Goal: Task Accomplishment & Management: Complete application form

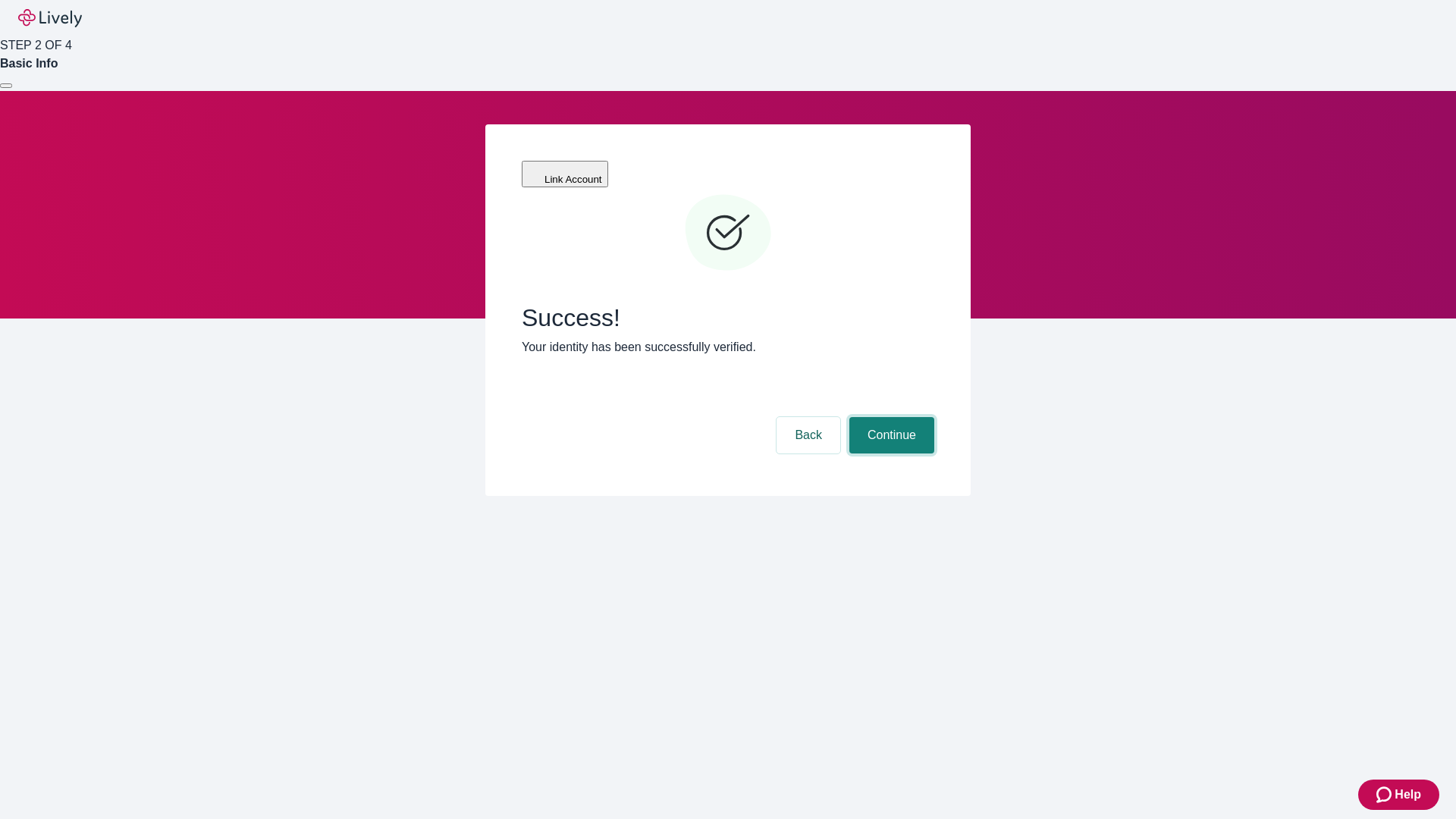
click at [889, 417] on button "Continue" at bounding box center [892, 435] width 85 height 36
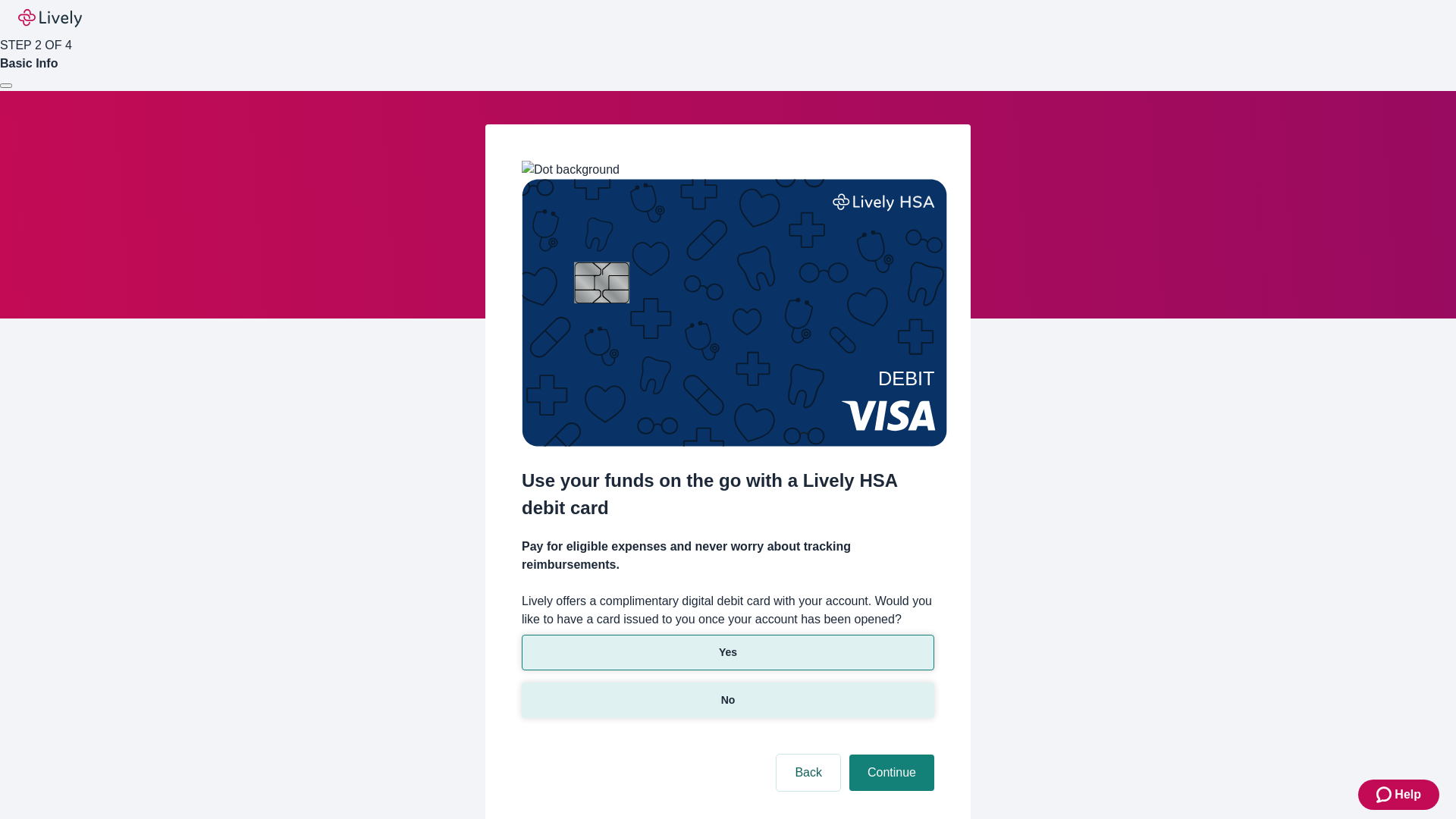
click at [727, 692] on p "No" at bounding box center [728, 700] width 15 height 16
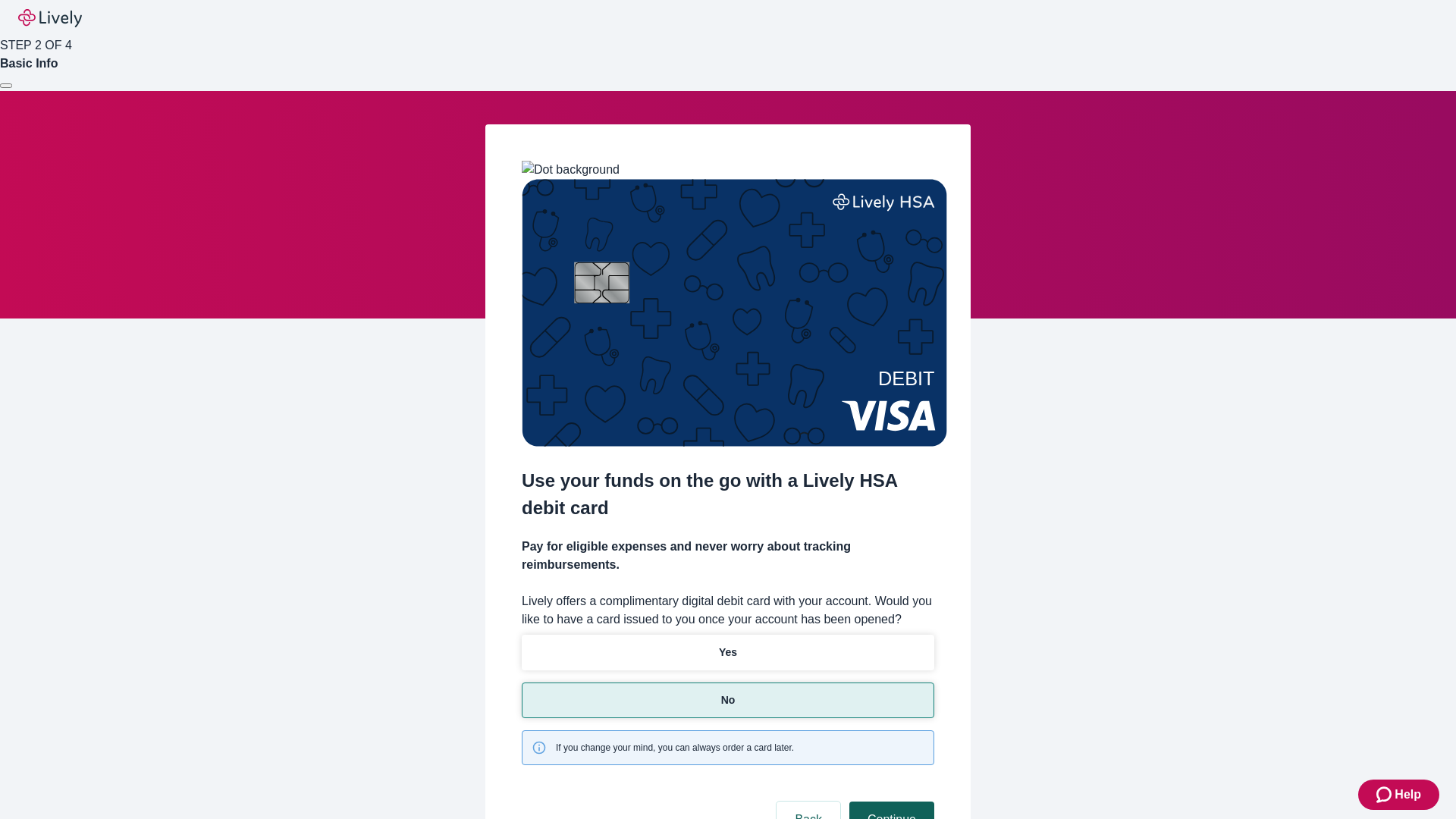
click at [889, 802] on button "Continue" at bounding box center [892, 820] width 85 height 36
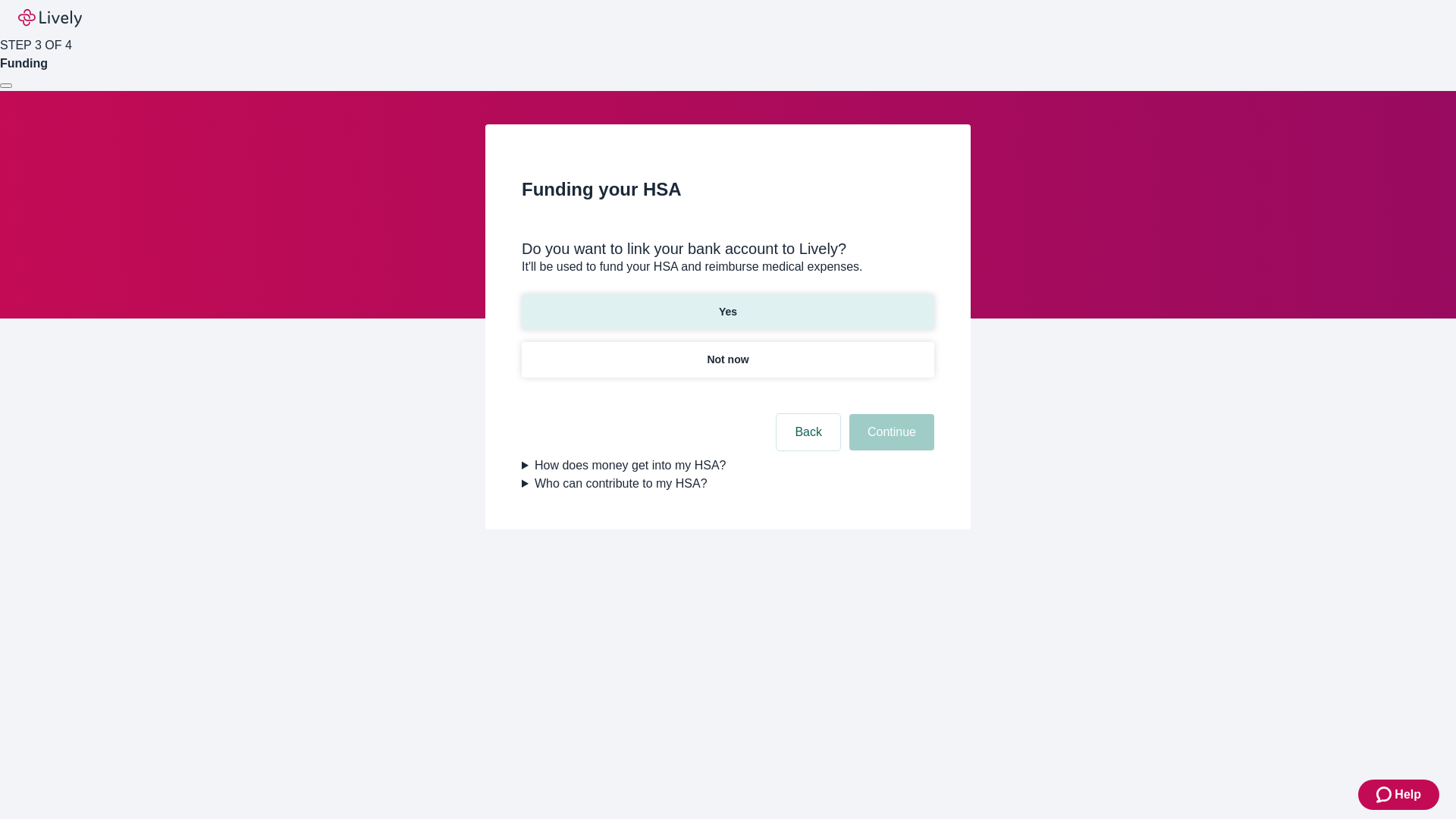
click at [727, 304] on p "Yes" at bounding box center [728, 312] width 18 height 16
click at [889, 414] on button "Continue" at bounding box center [892, 432] width 85 height 36
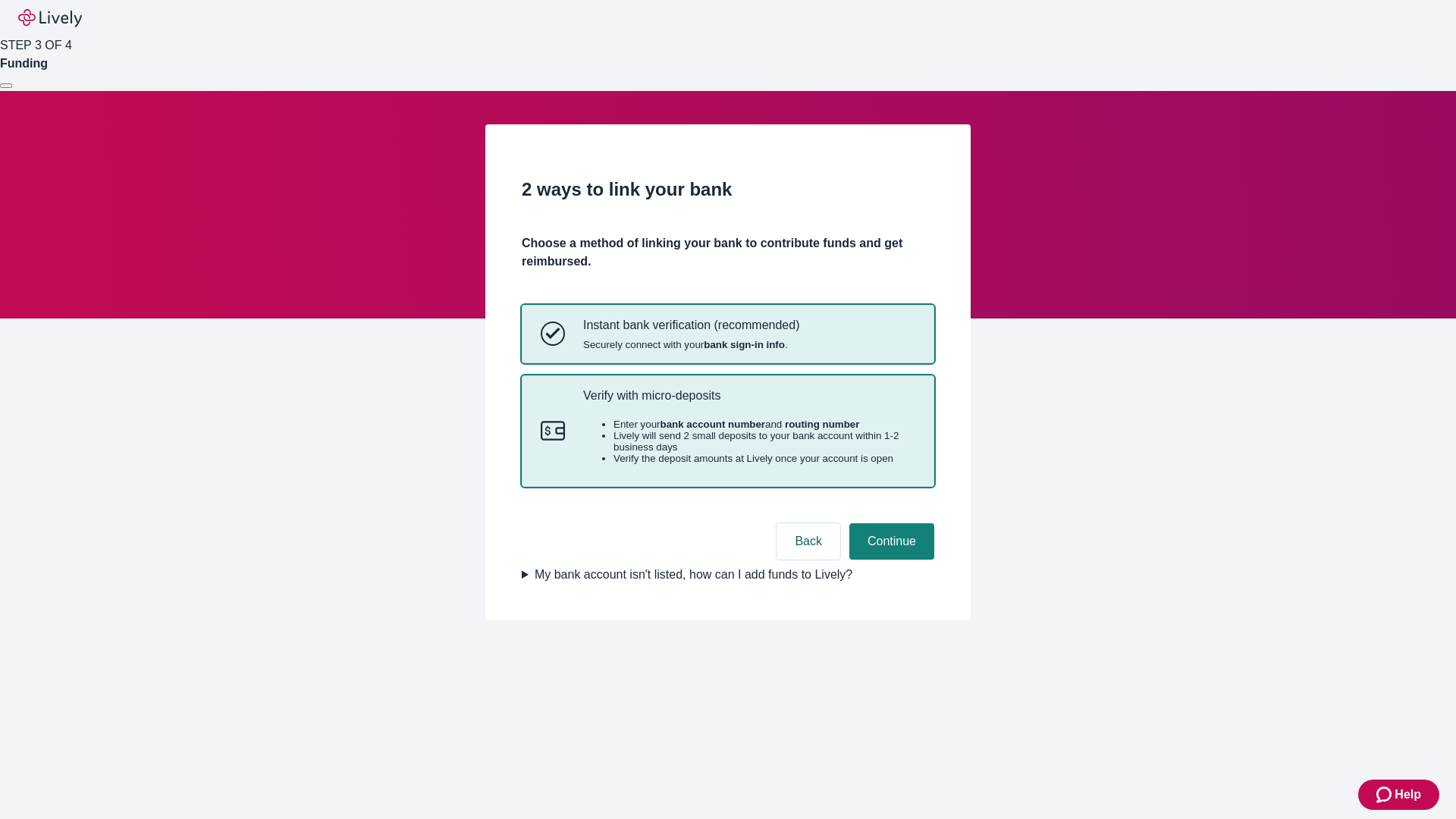
click at [749, 403] on p "Verify with micro-deposits" at bounding box center [749, 396] width 332 height 15
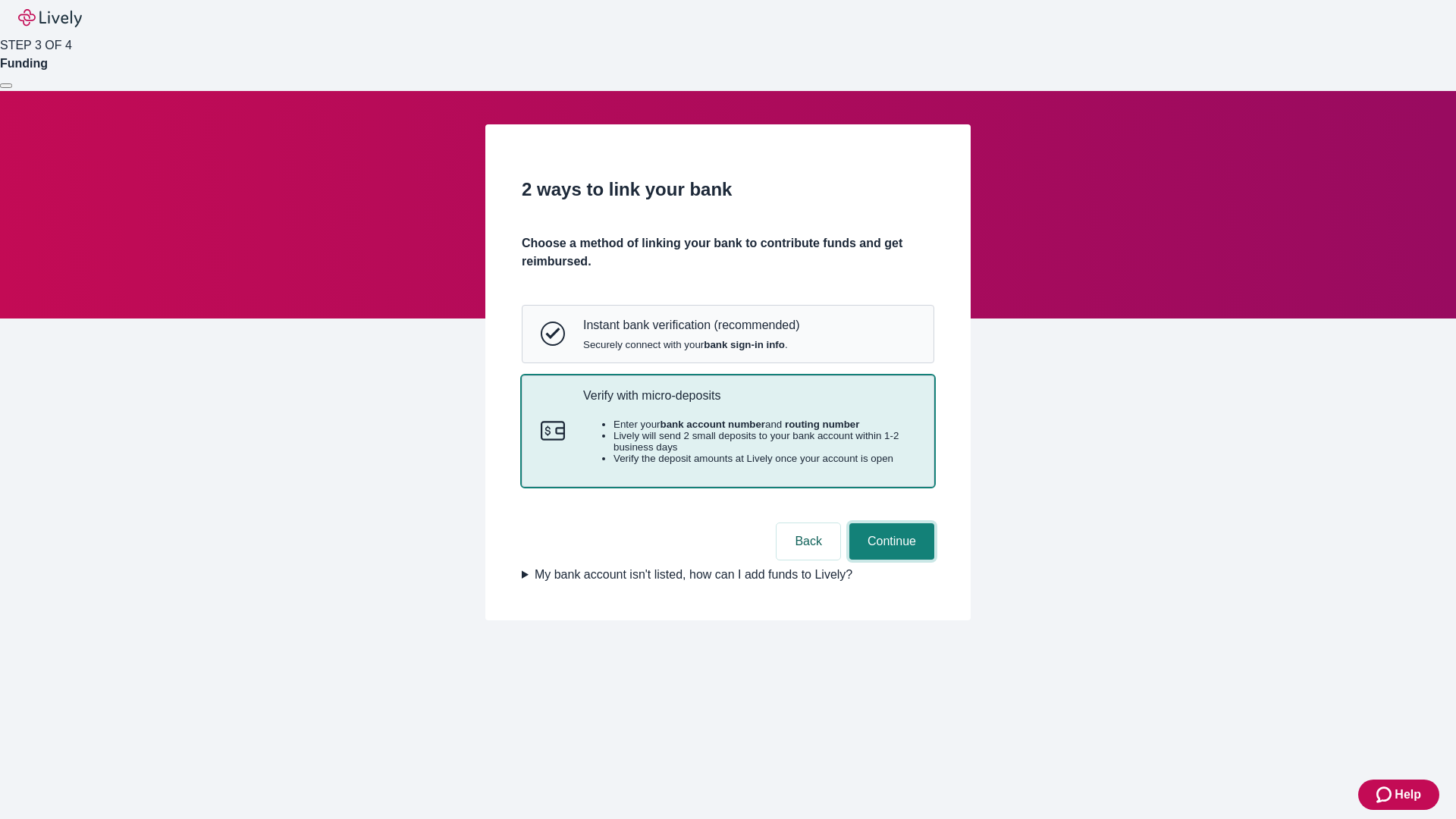
click at [889, 560] on button "Continue" at bounding box center [892, 541] width 85 height 36
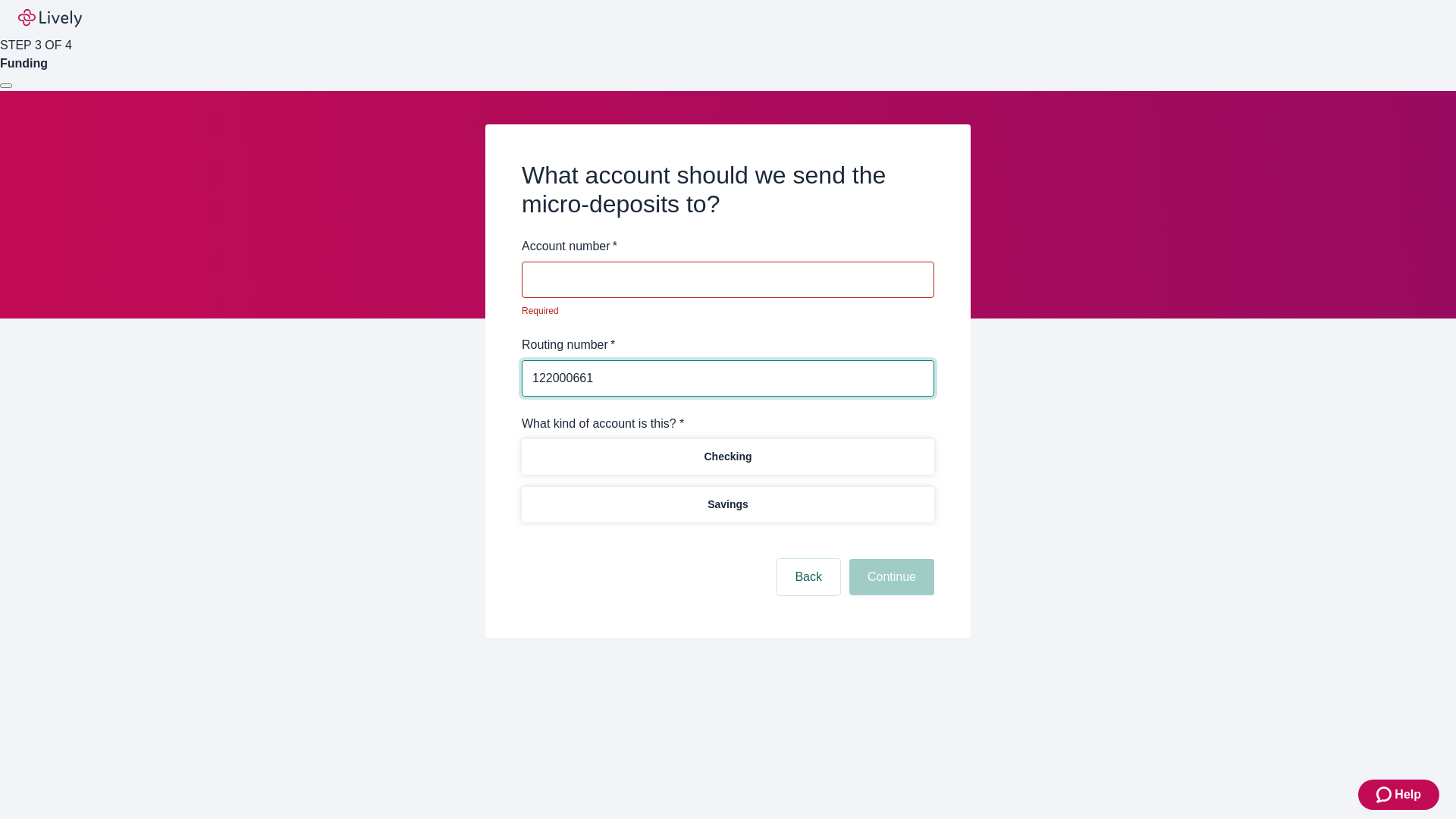
type input "122000661"
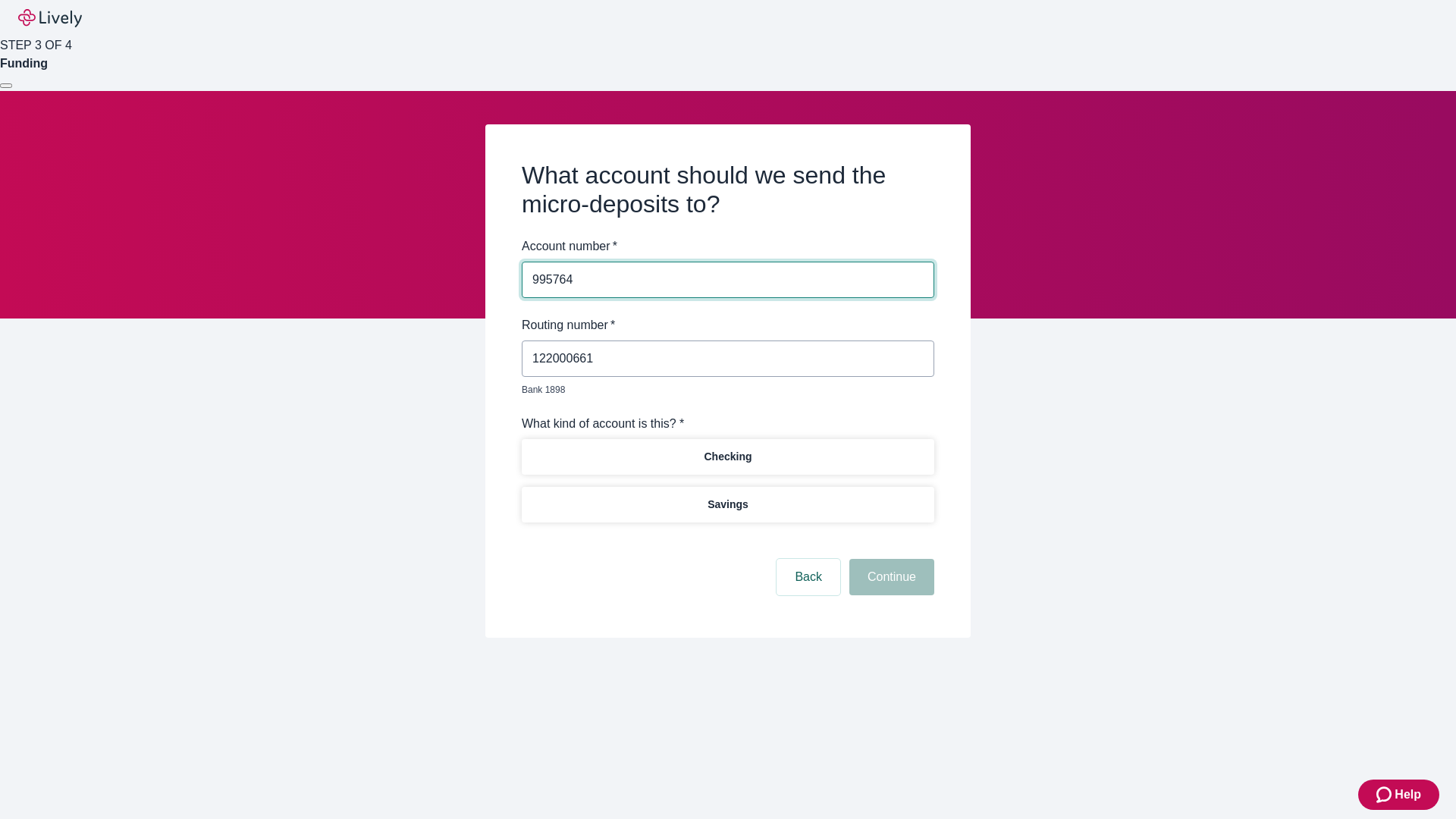
type input "995764"
click at [727, 449] on p "Checking" at bounding box center [727, 457] width 48 height 16
click at [889, 560] on button "Continue" at bounding box center [892, 577] width 85 height 36
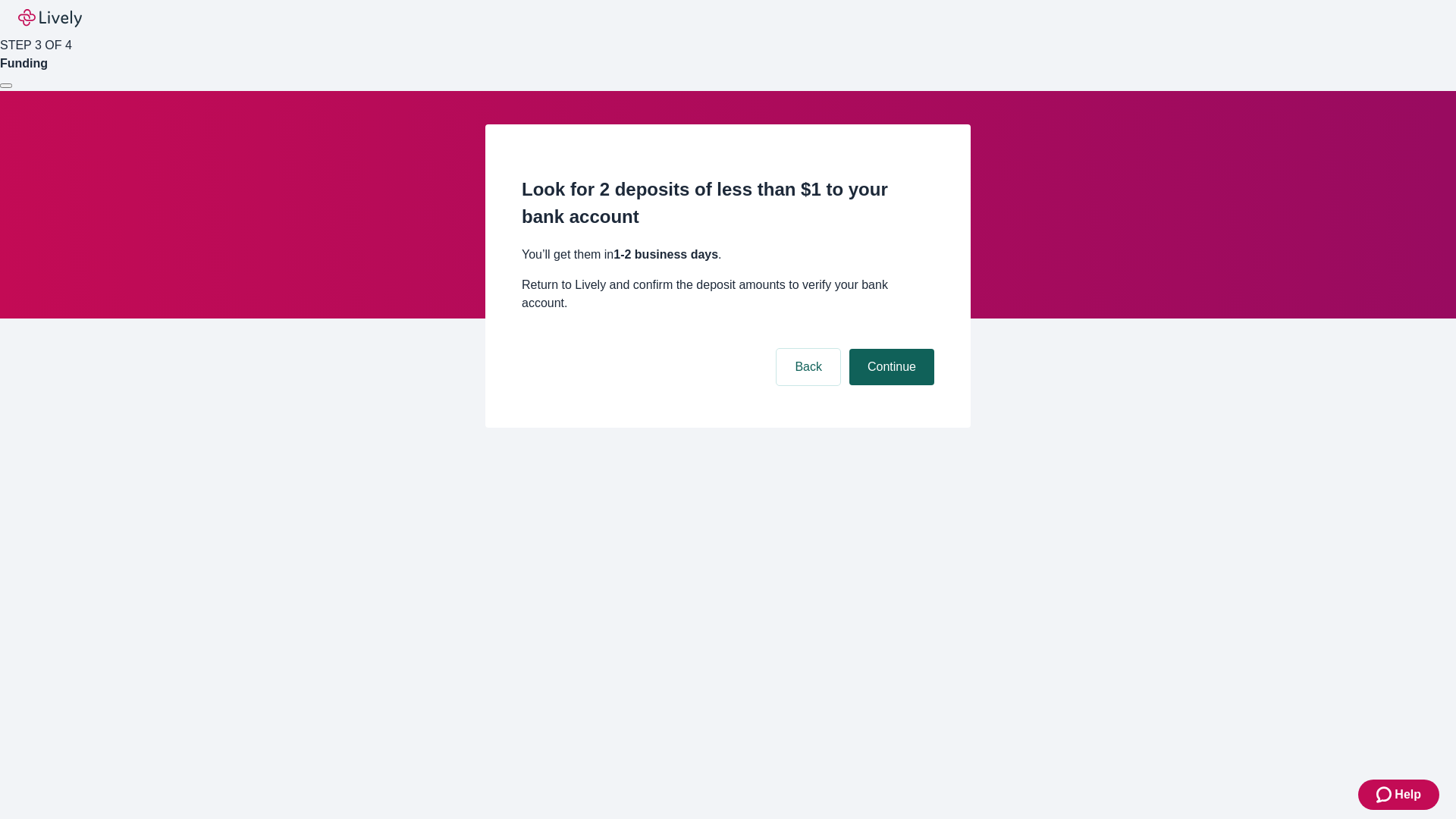
click at [889, 349] on button "Continue" at bounding box center [892, 366] width 85 height 36
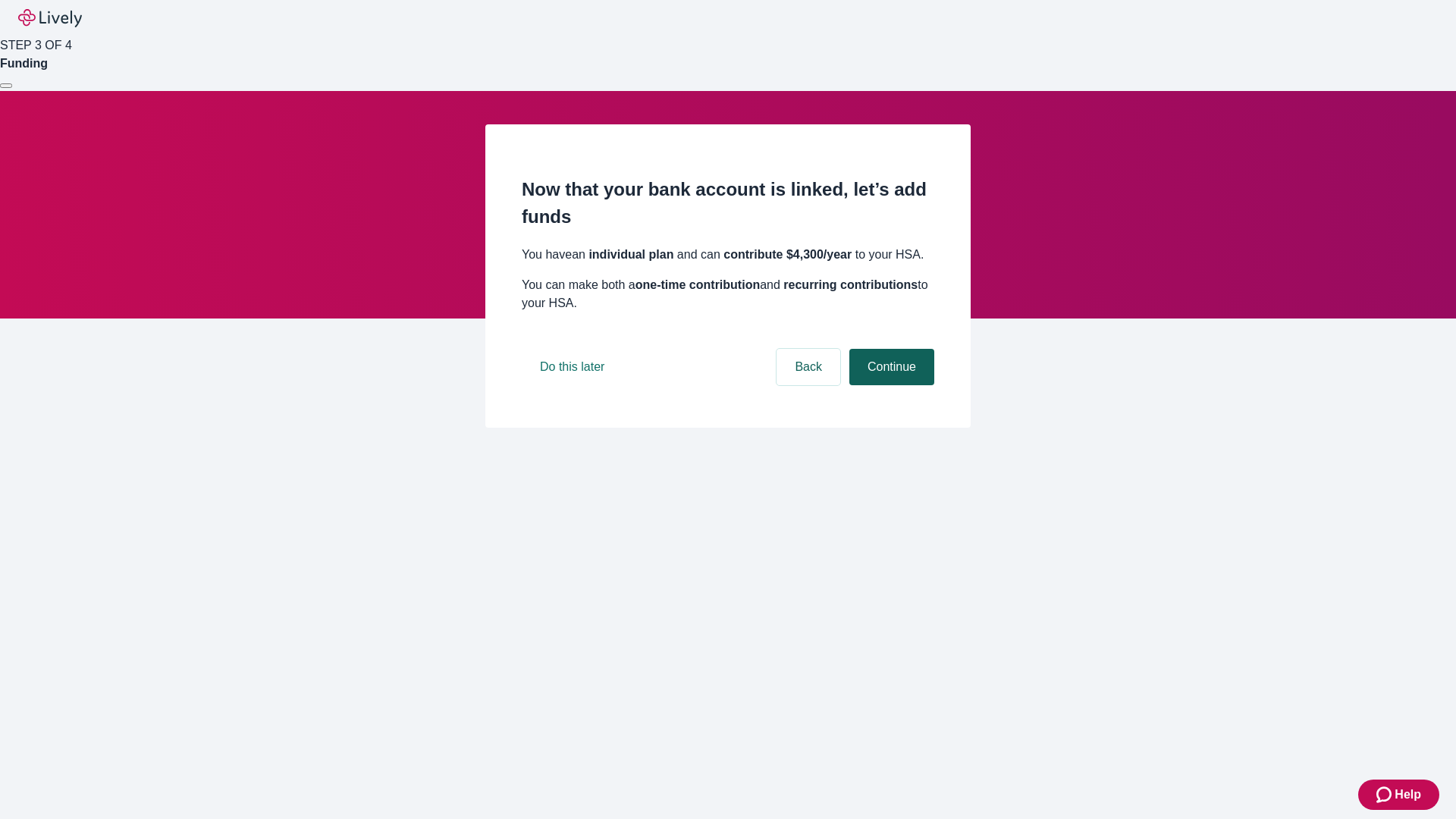
click at [889, 386] on button "Continue" at bounding box center [892, 366] width 85 height 36
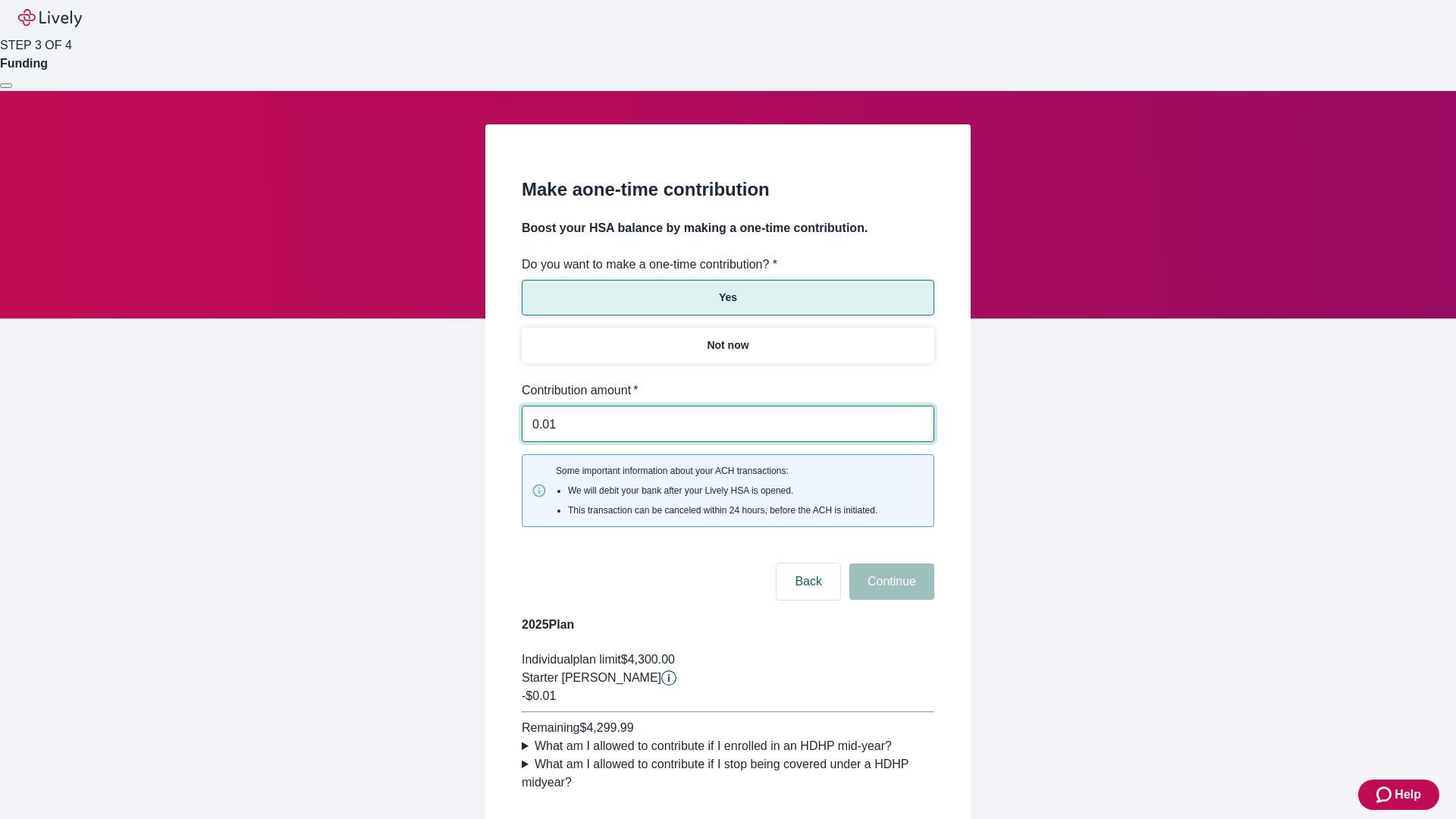
type input "0.01"
click at [889, 564] on button "Continue" at bounding box center [892, 582] width 85 height 36
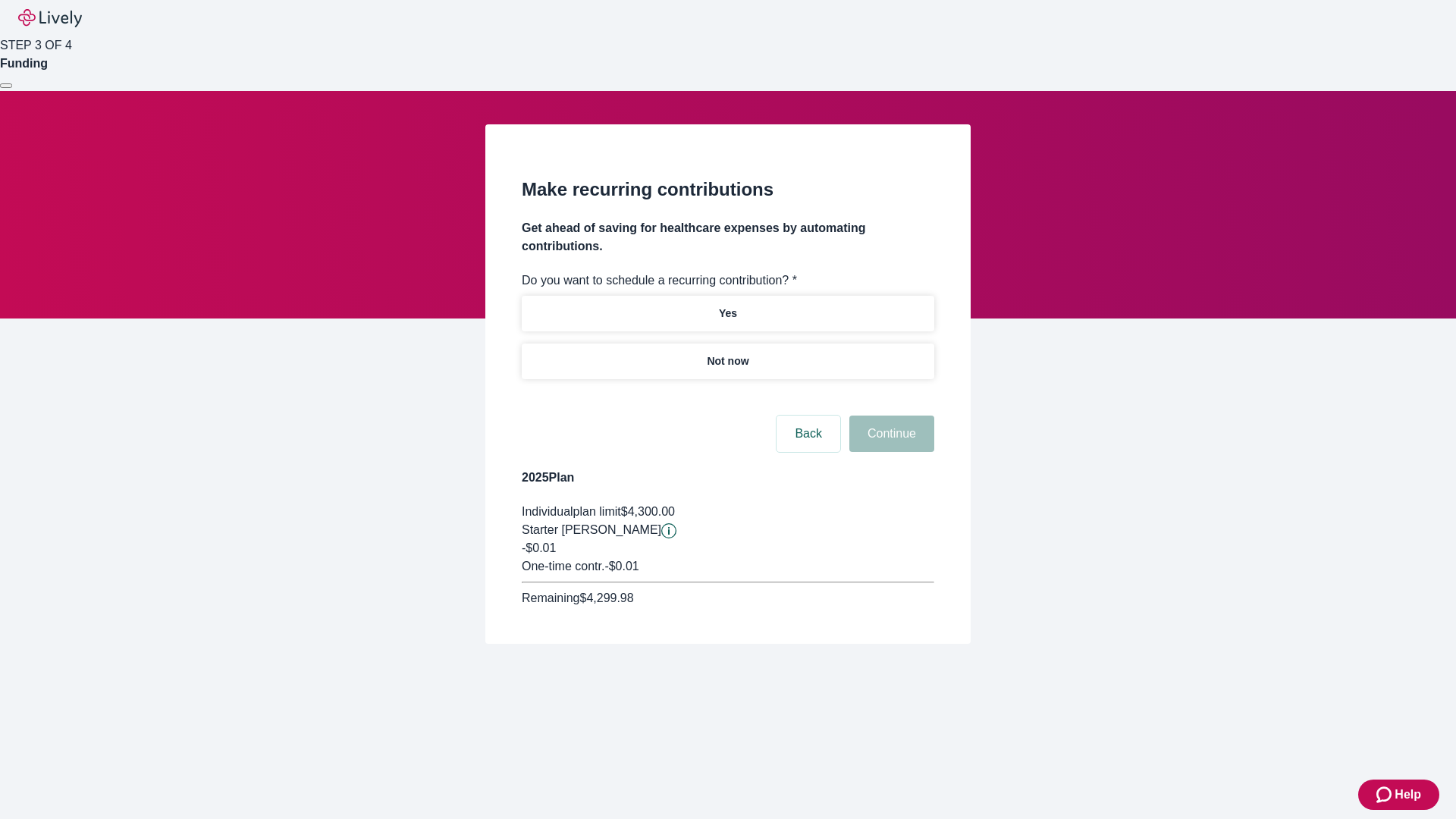
click at [727, 353] on p "Not now" at bounding box center [727, 361] width 41 height 16
click at [889, 416] on button "Continue" at bounding box center [892, 433] width 85 height 36
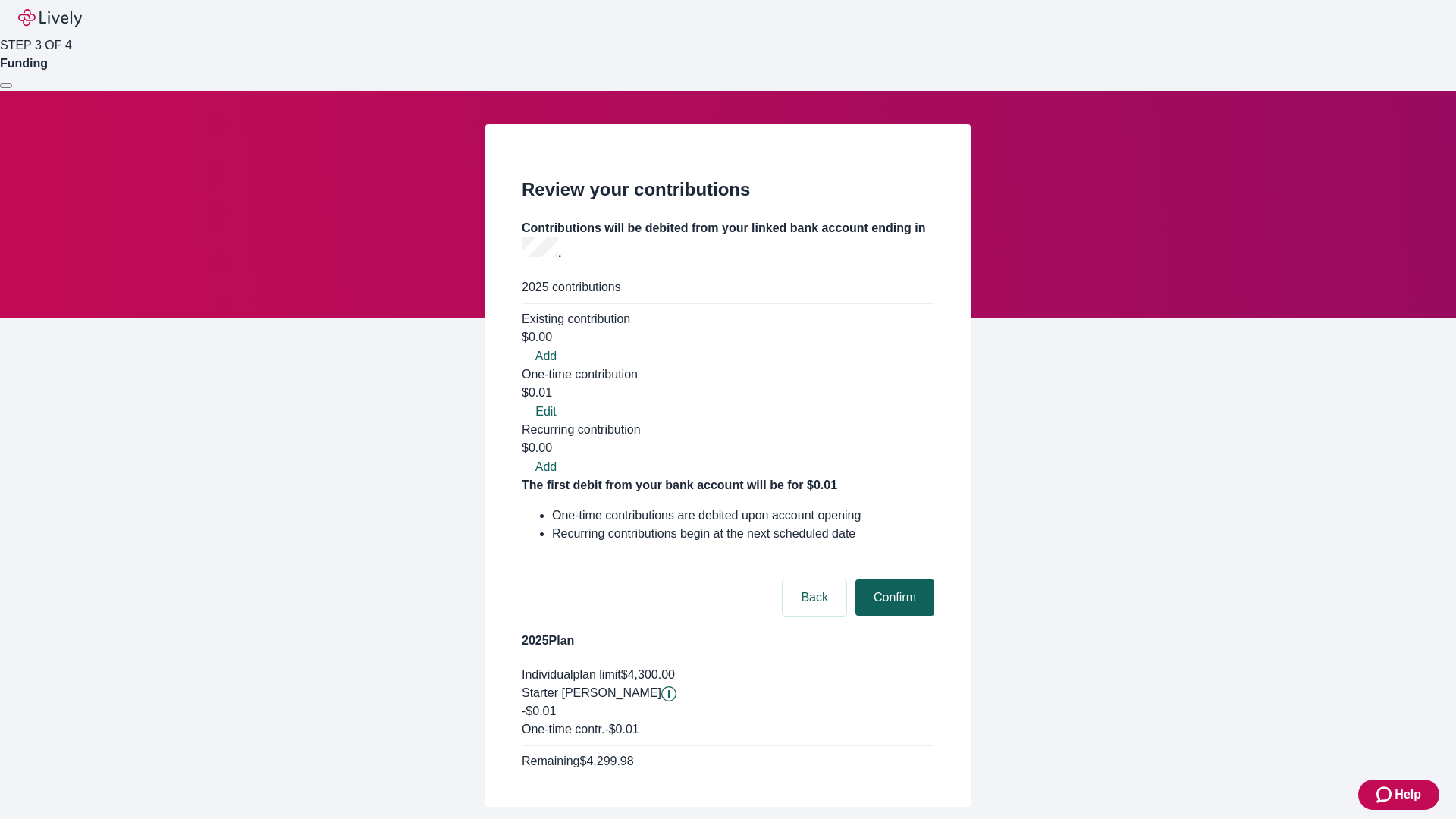
click at [892, 579] on button "Confirm" at bounding box center [895, 597] width 79 height 36
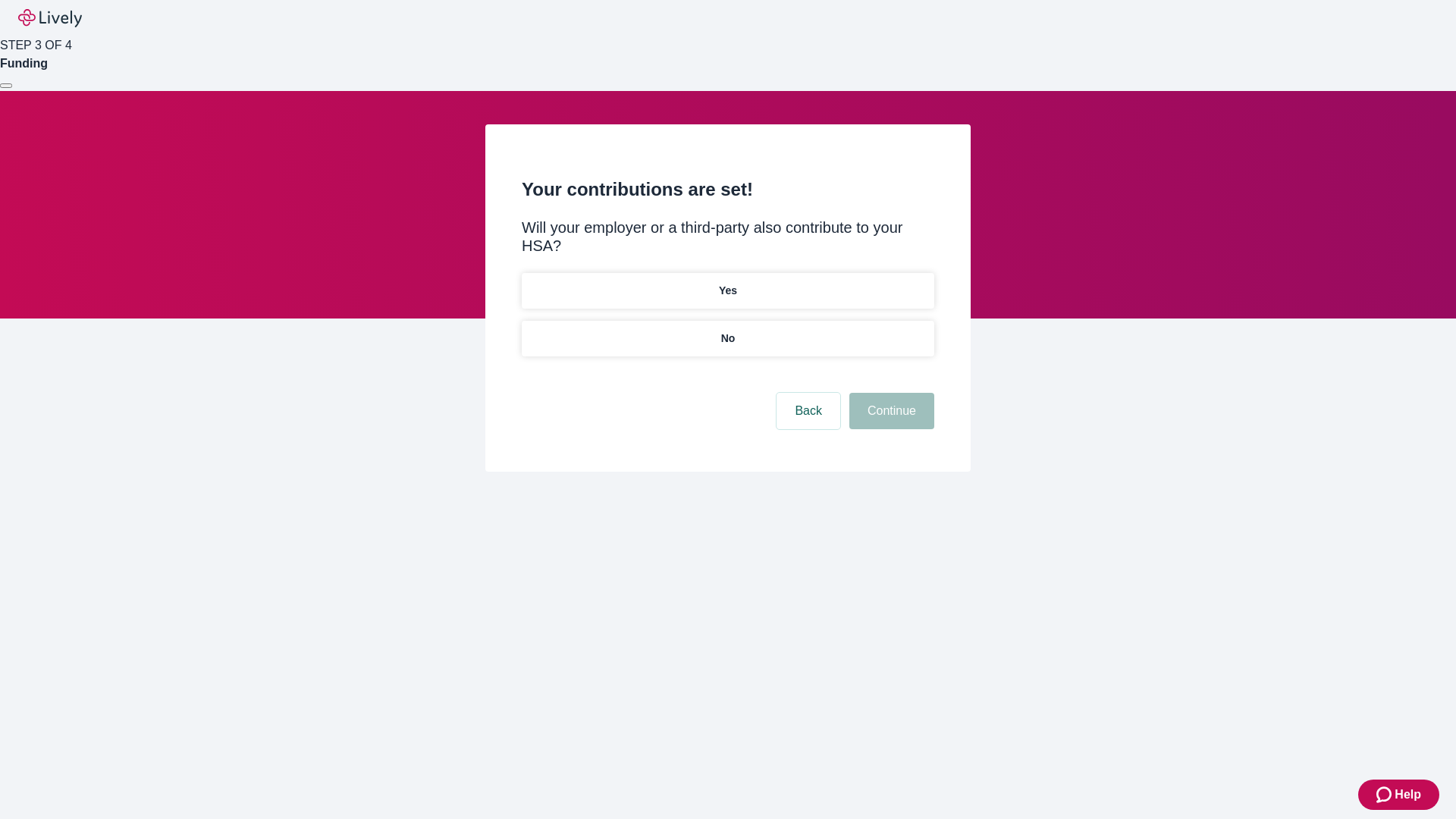
click at [727, 331] on p "No" at bounding box center [728, 339] width 15 height 16
click at [889, 393] on button "Continue" at bounding box center [892, 410] width 85 height 36
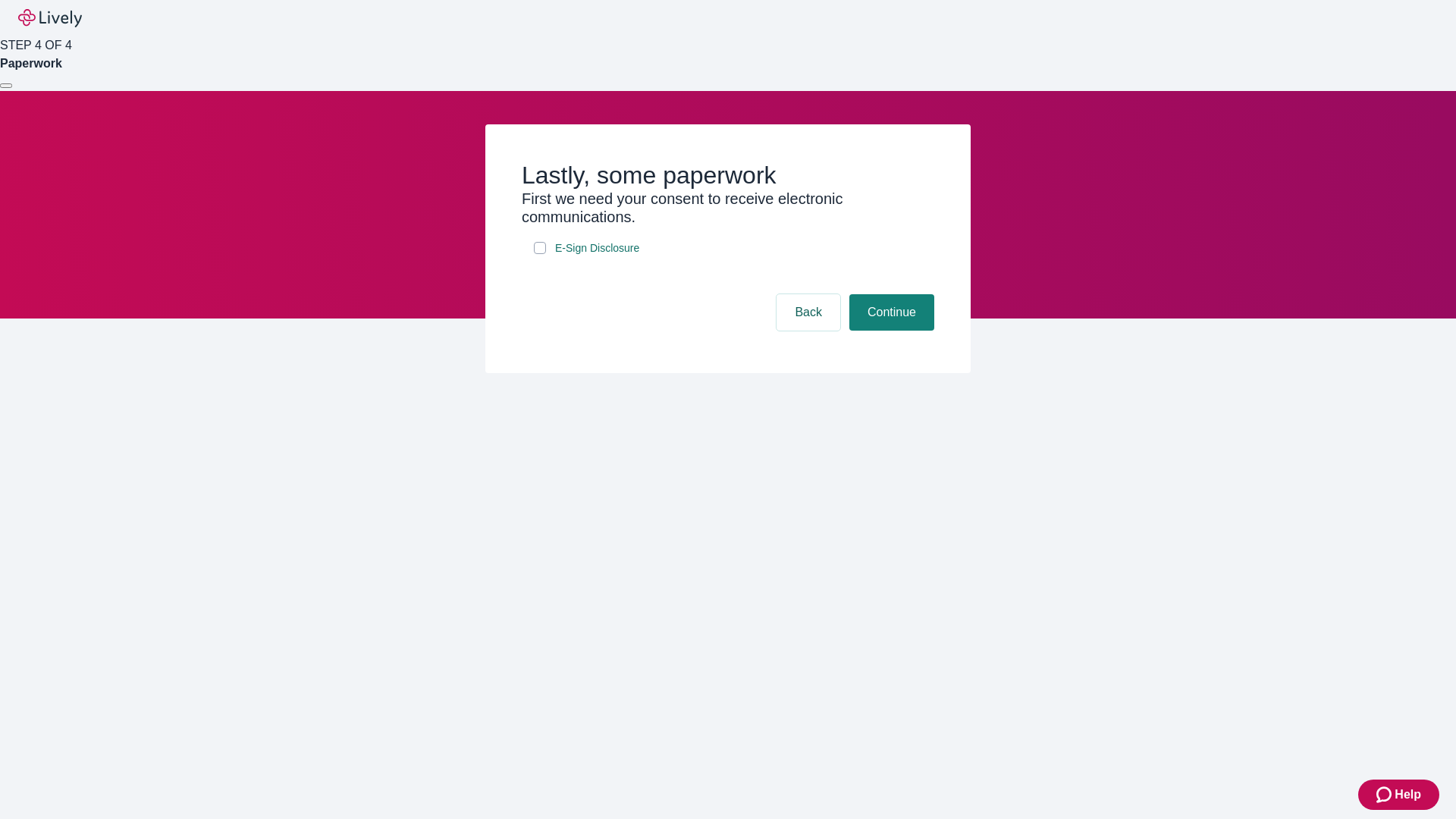
click at [540, 254] on input "E-Sign Disclosure" at bounding box center [540, 248] width 12 height 12
checkbox input "true"
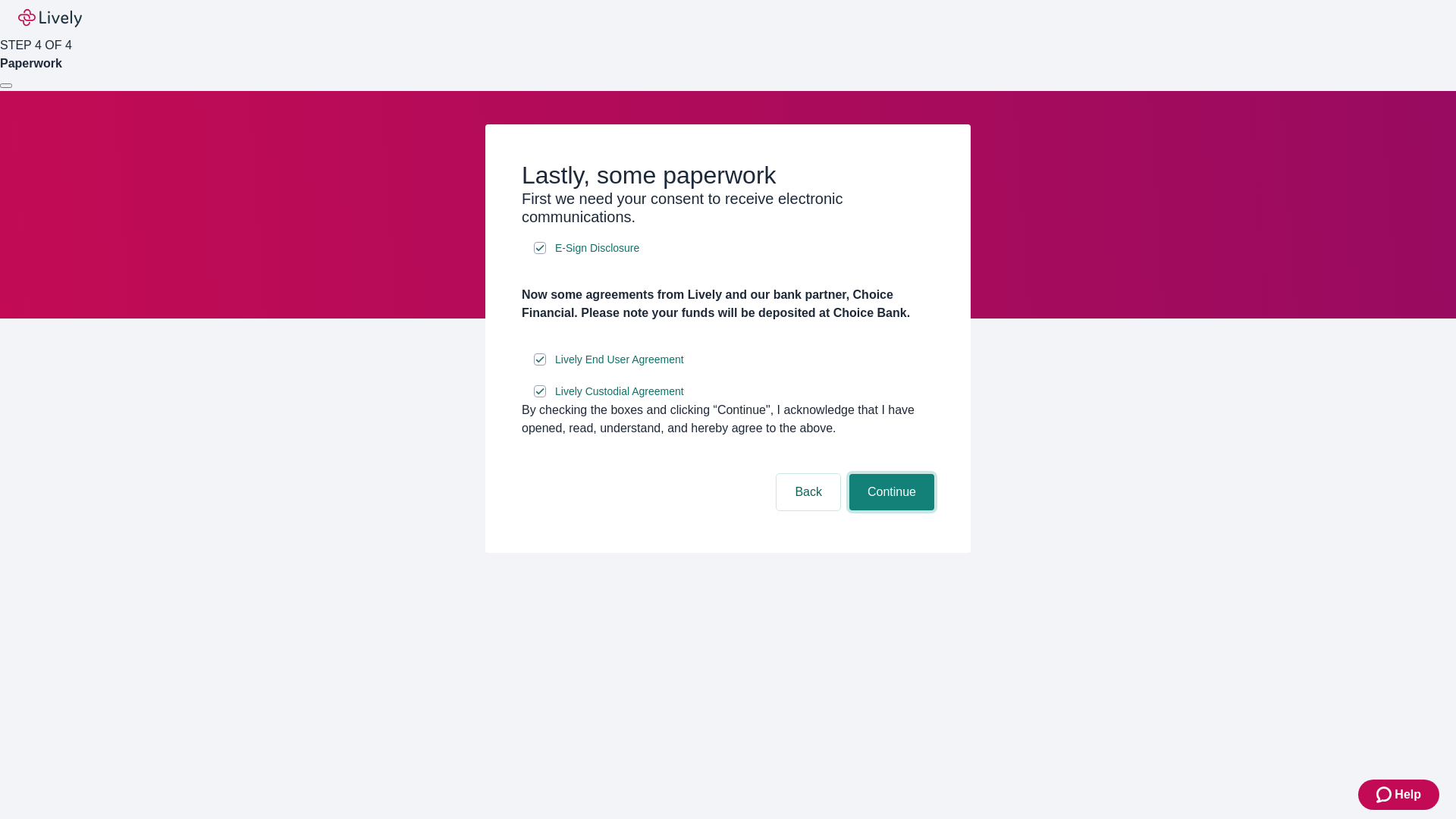
click at [889, 511] on button "Continue" at bounding box center [892, 492] width 85 height 36
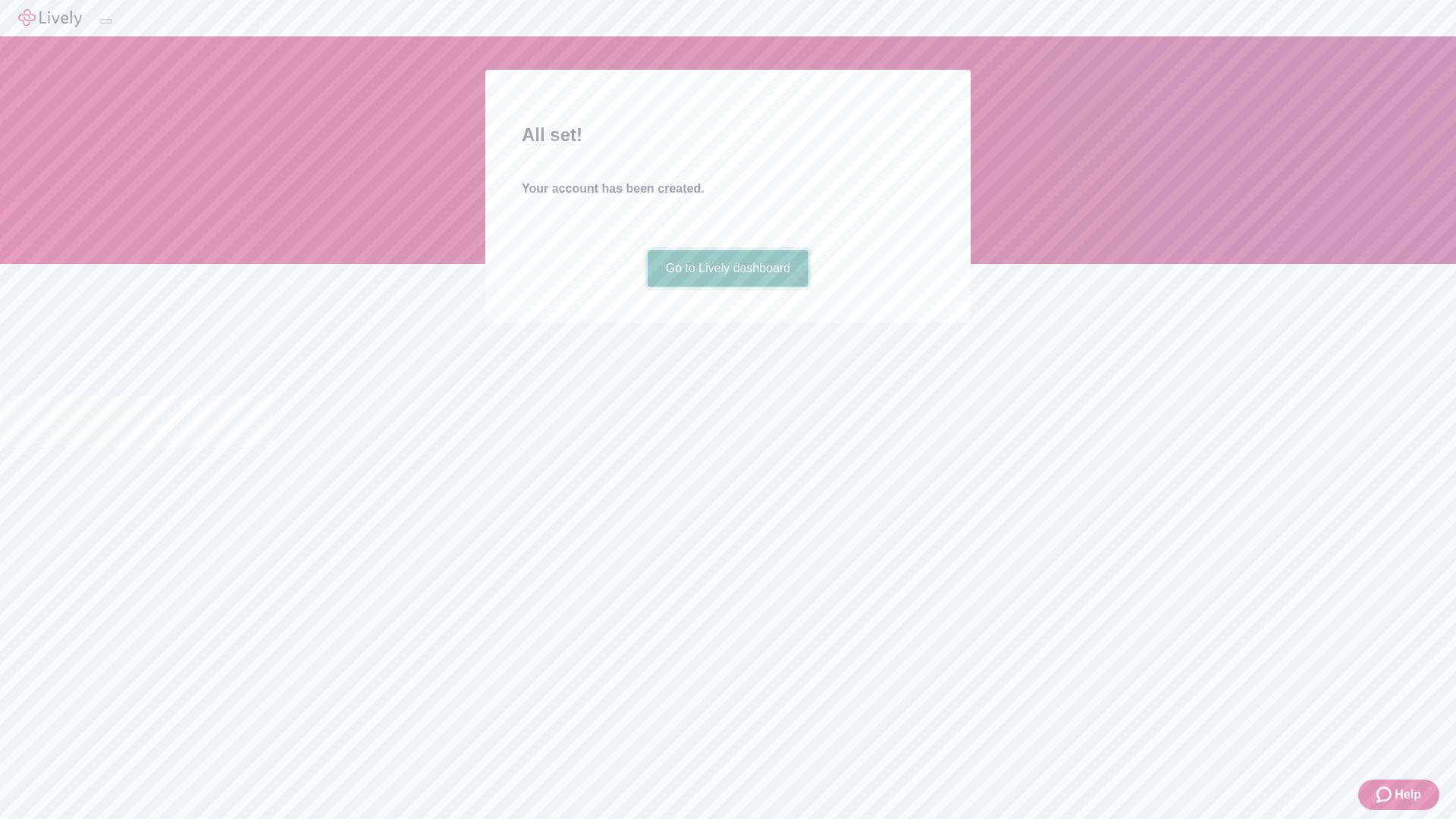
click at [727, 287] on link "Go to Lively dashboard" at bounding box center [728, 268] width 161 height 36
